Goal: Task Accomplishment & Management: Manage account settings

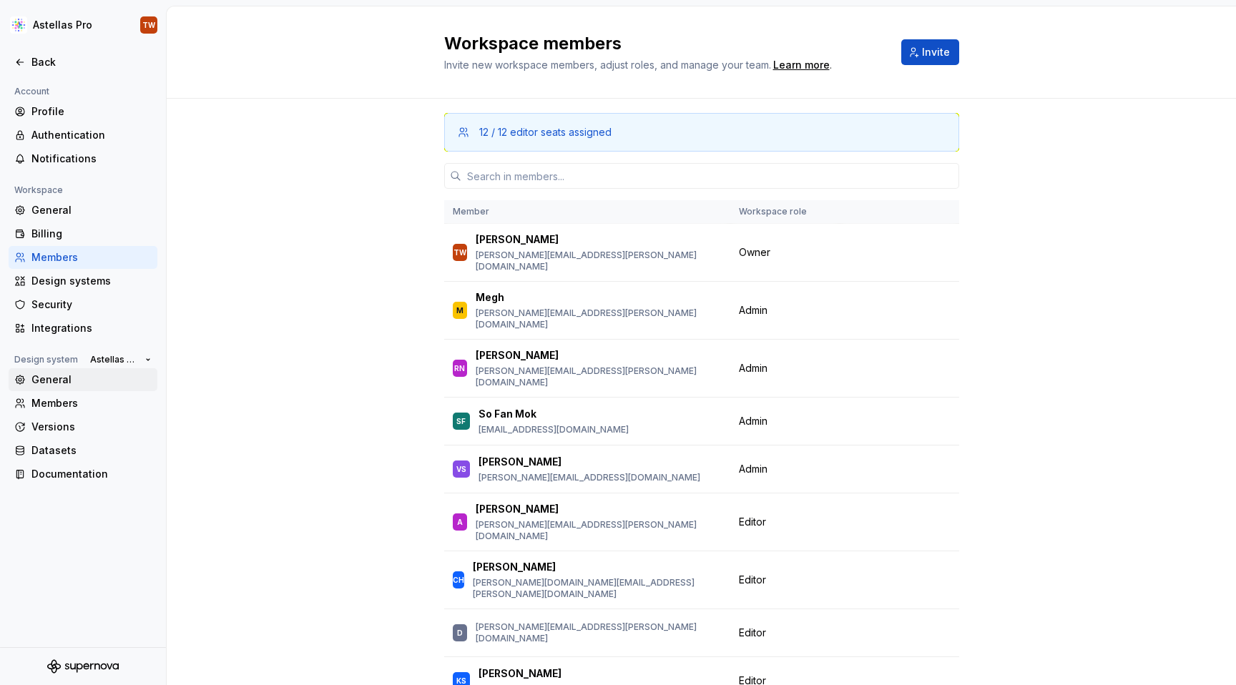
click at [47, 381] on div "General" at bounding box center [91, 380] width 120 height 14
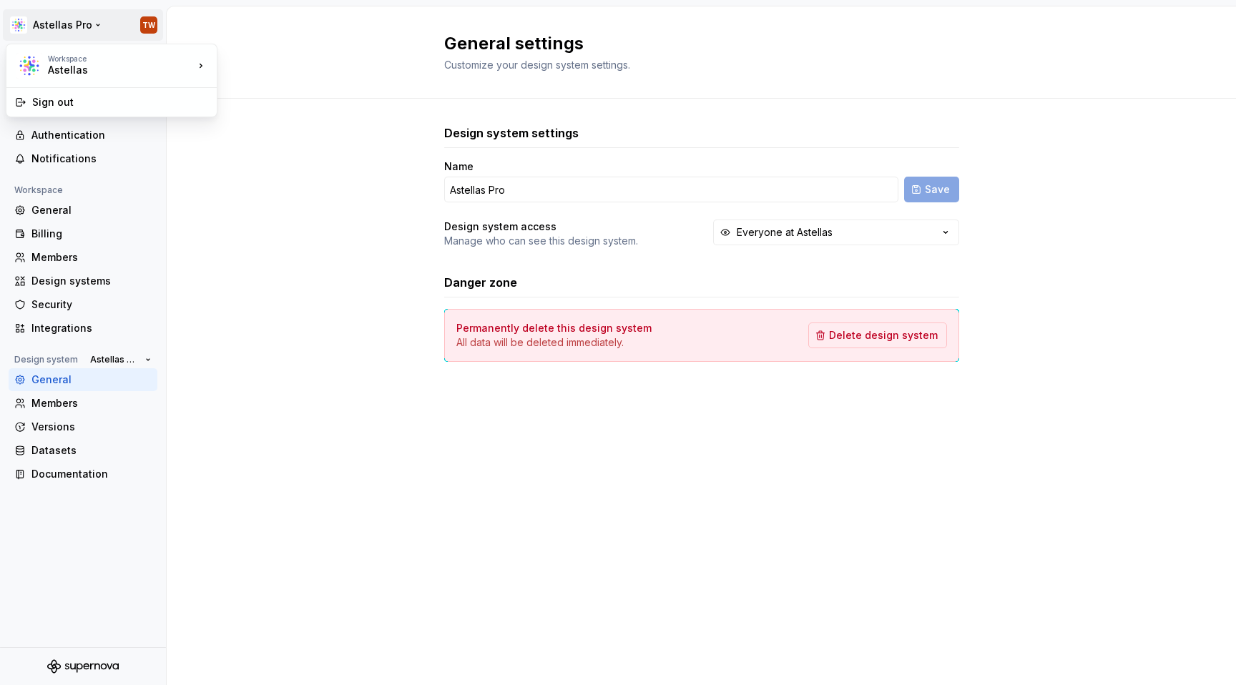
click at [45, 19] on html "Astellas Pro TW Back Account Profile Authentication Notifications Workspace Gen…" at bounding box center [618, 342] width 1236 height 685
click at [255, 62] on div "Astellas" at bounding box center [286, 62] width 93 height 14
click at [49, 62] on div "Back" at bounding box center [91, 62] width 120 height 14
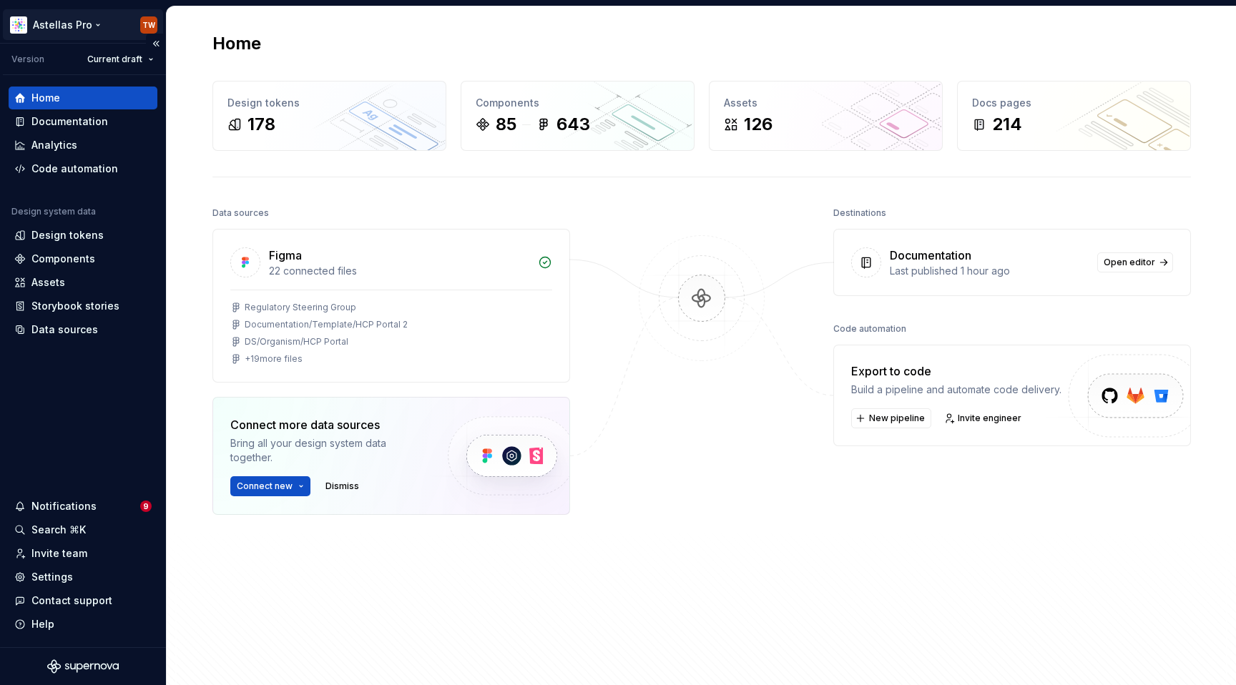
click at [57, 15] on html "Astellas Pro TW Version Current draft Home Documentation Analytics Code automat…" at bounding box center [618, 342] width 1236 height 685
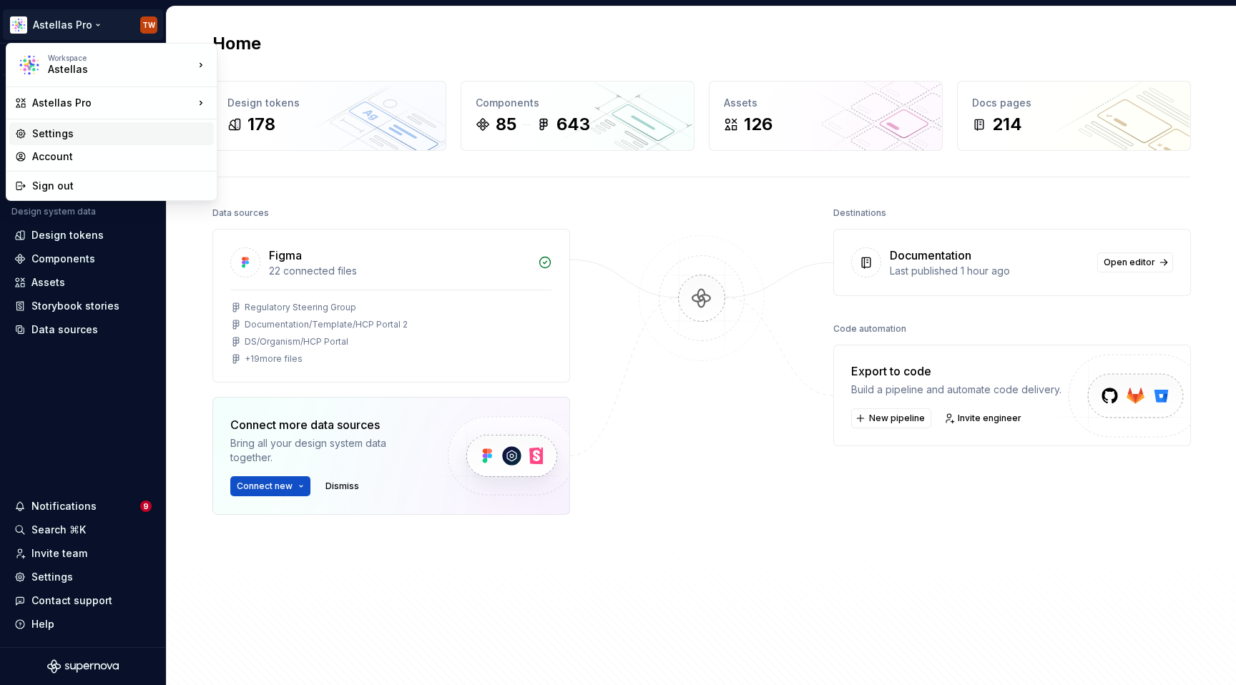
click at [65, 128] on div "Settings" at bounding box center [120, 134] width 176 height 14
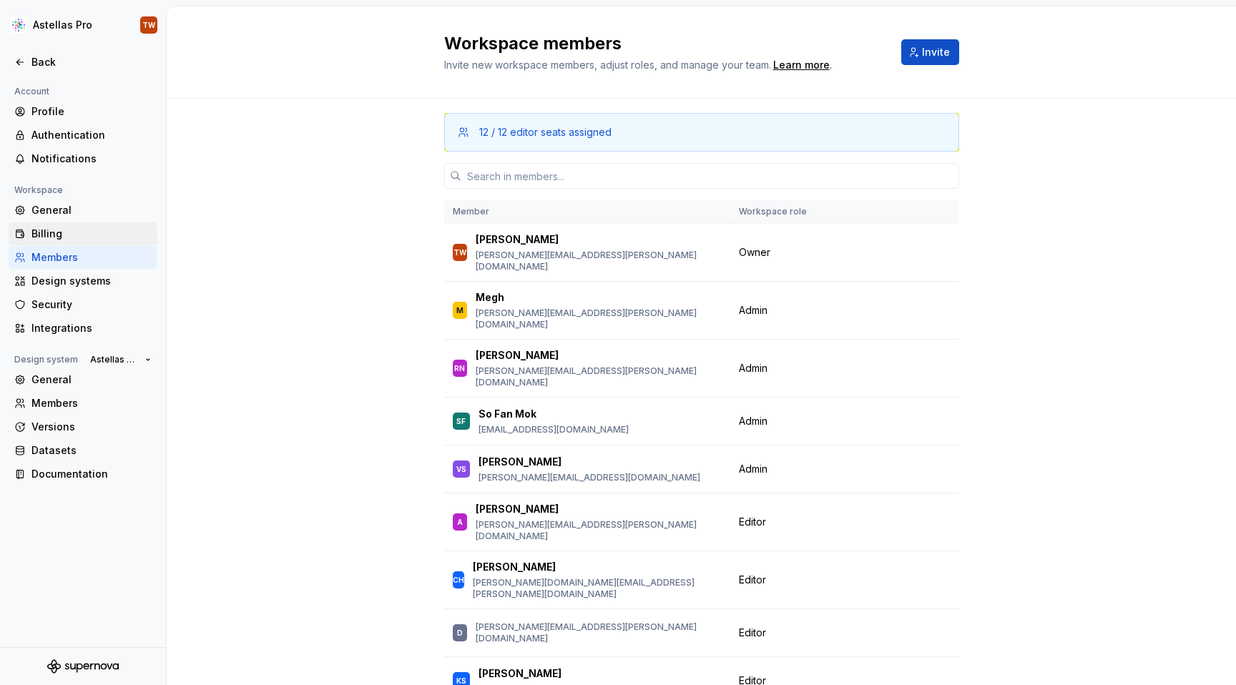
click at [49, 230] on div "Billing" at bounding box center [91, 234] width 120 height 14
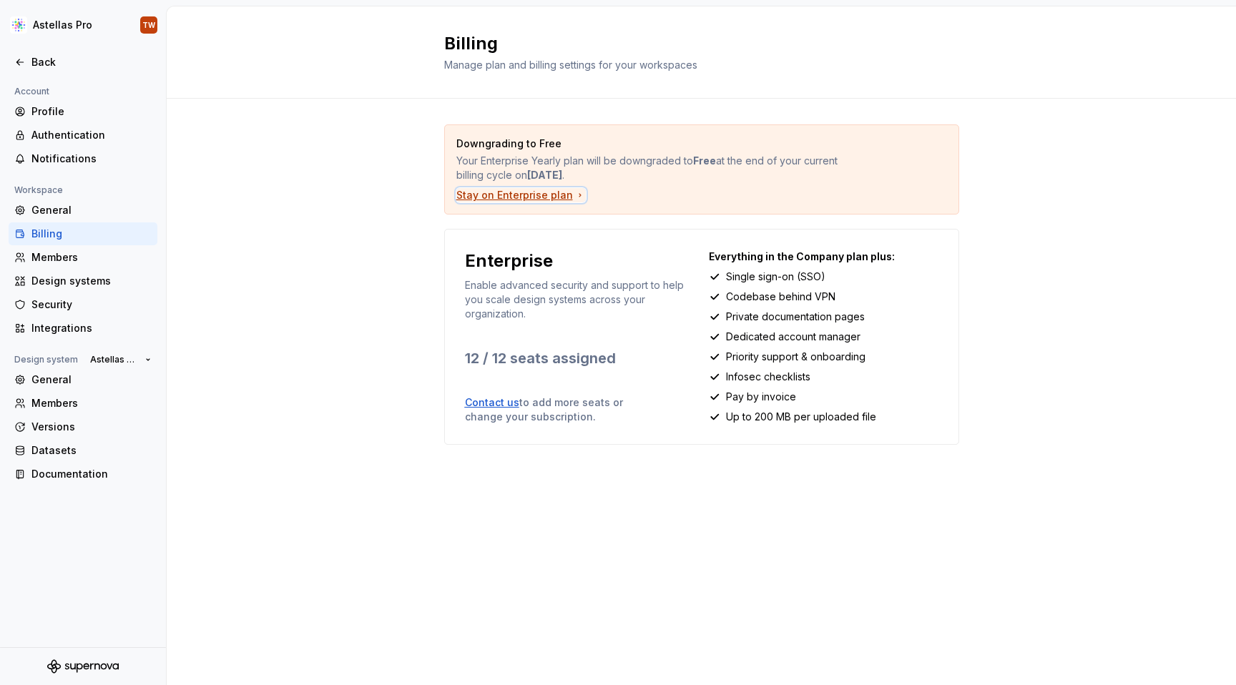
click at [506, 195] on div "Stay on Enterprise plan" at bounding box center [520, 195] width 129 height 14
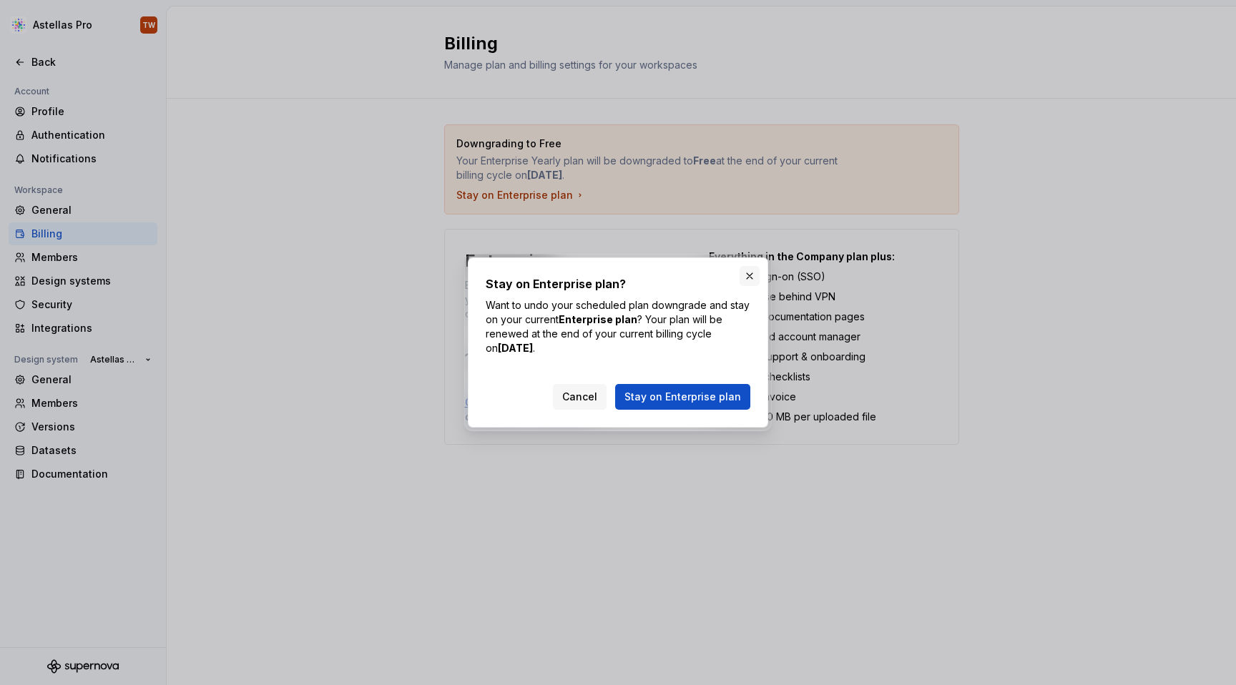
click at [753, 276] on button "button" at bounding box center [750, 276] width 20 height 20
